Goal: Transaction & Acquisition: Purchase product/service

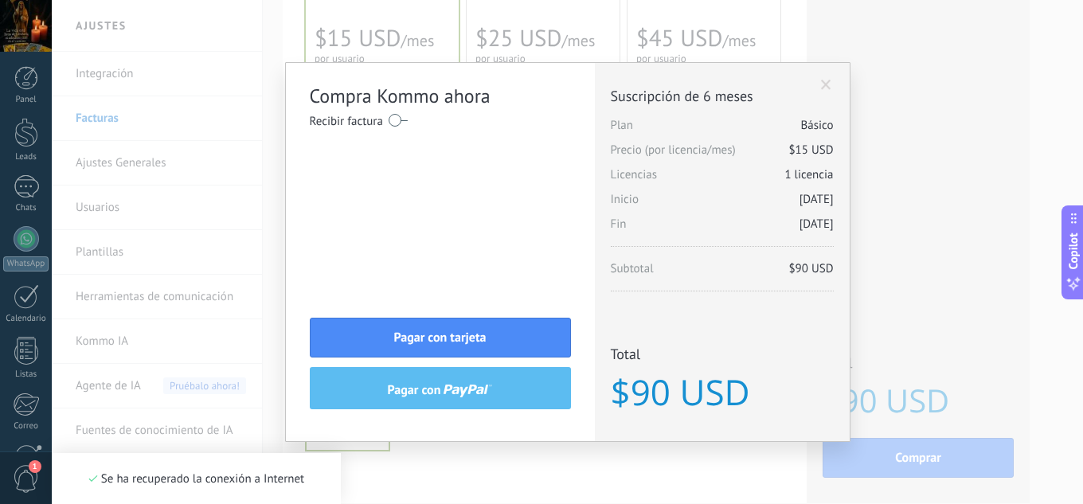
click at [916, 119] on div "Compra Kommo ahora Recibir factura Nombre completo / Nombre de la empresa [GEOG…" at bounding box center [567, 252] width 1031 height 504
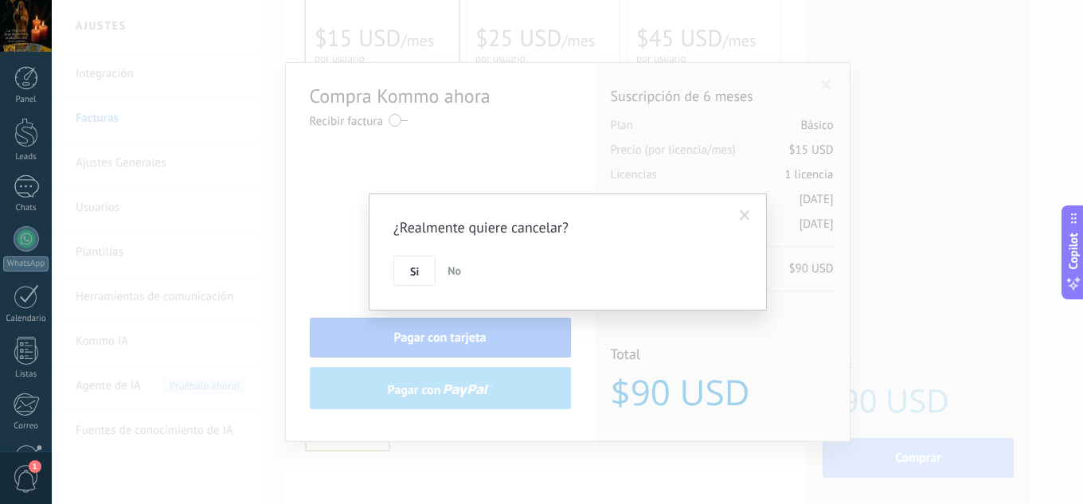
click at [454, 265] on span "No" at bounding box center [455, 271] width 14 height 14
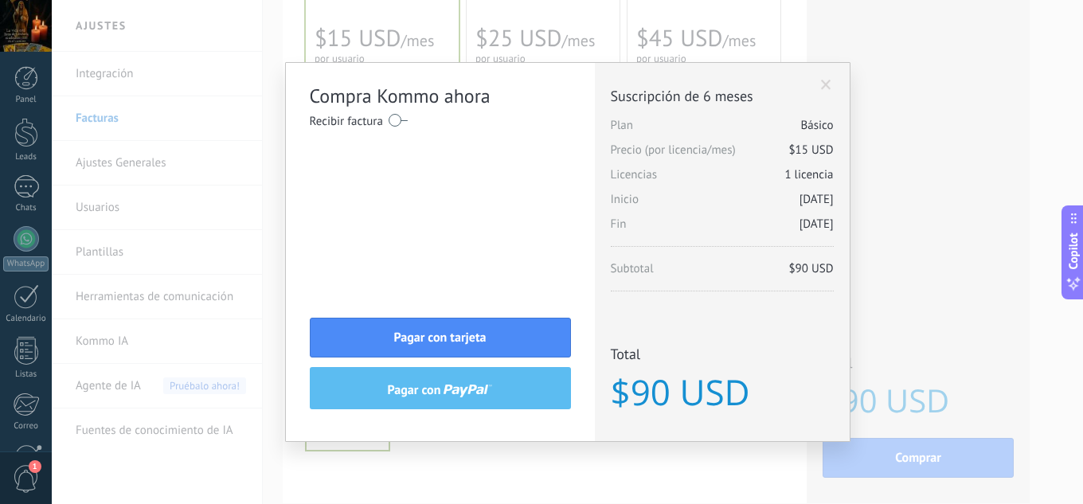
click at [818, 81] on div "Licencias adicionales Plan Básico Precio (por licencia/mes) $15 USD Nuevas lice…" at bounding box center [722, 252] width 255 height 378
click at [823, 88] on span at bounding box center [826, 85] width 10 height 11
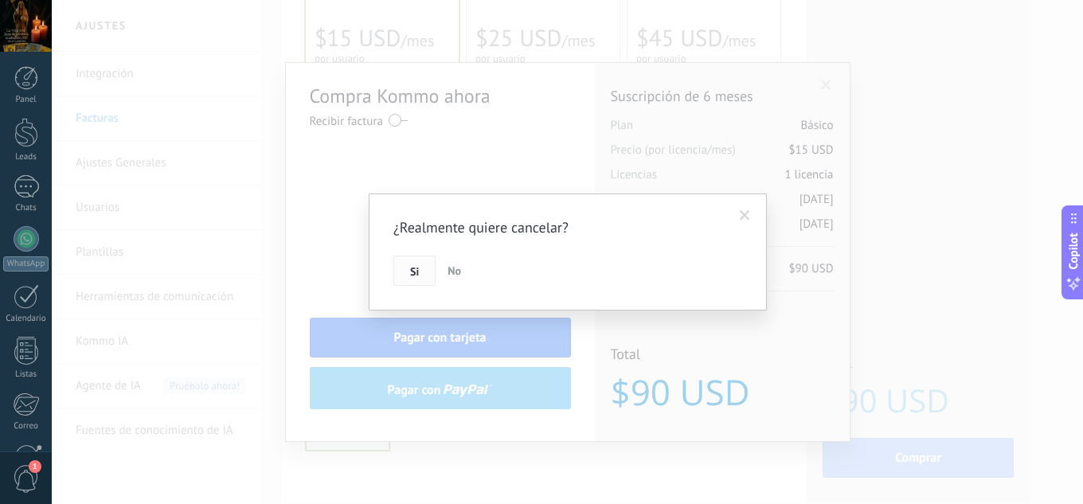
drag, startPoint x: 397, startPoint y: 276, endPoint x: 409, endPoint y: 274, distance: 13.0
click at [398, 276] on button "Si" at bounding box center [414, 271] width 42 height 30
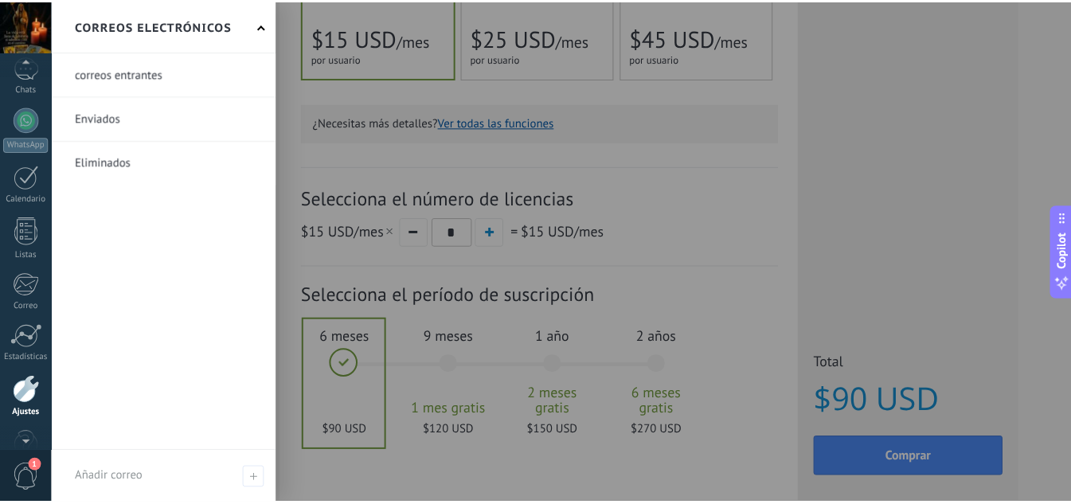
scroll to position [158, 0]
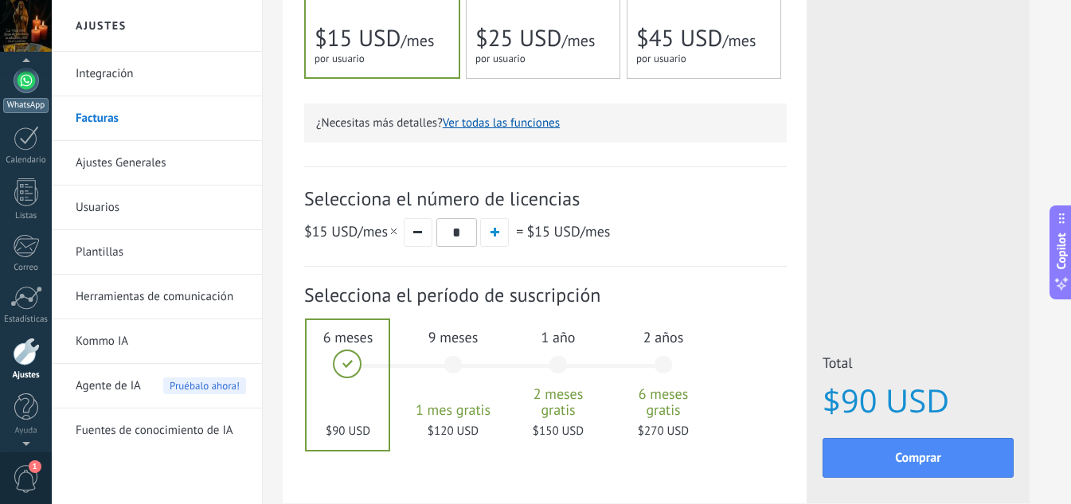
click at [31, 92] on div at bounding box center [26, 80] width 25 height 25
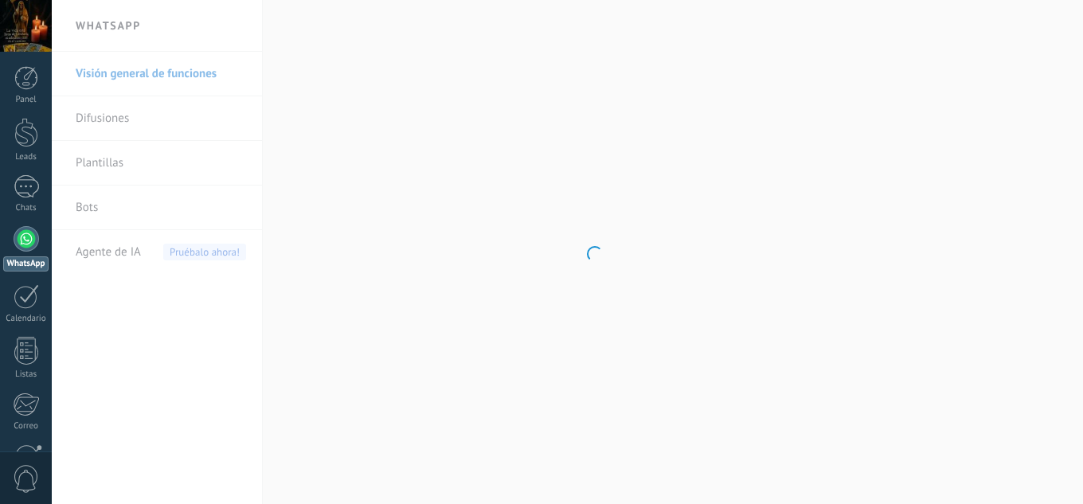
click at [43, 192] on link "Chats" at bounding box center [26, 194] width 52 height 38
